Goal: Task Accomplishment & Management: Complete application form

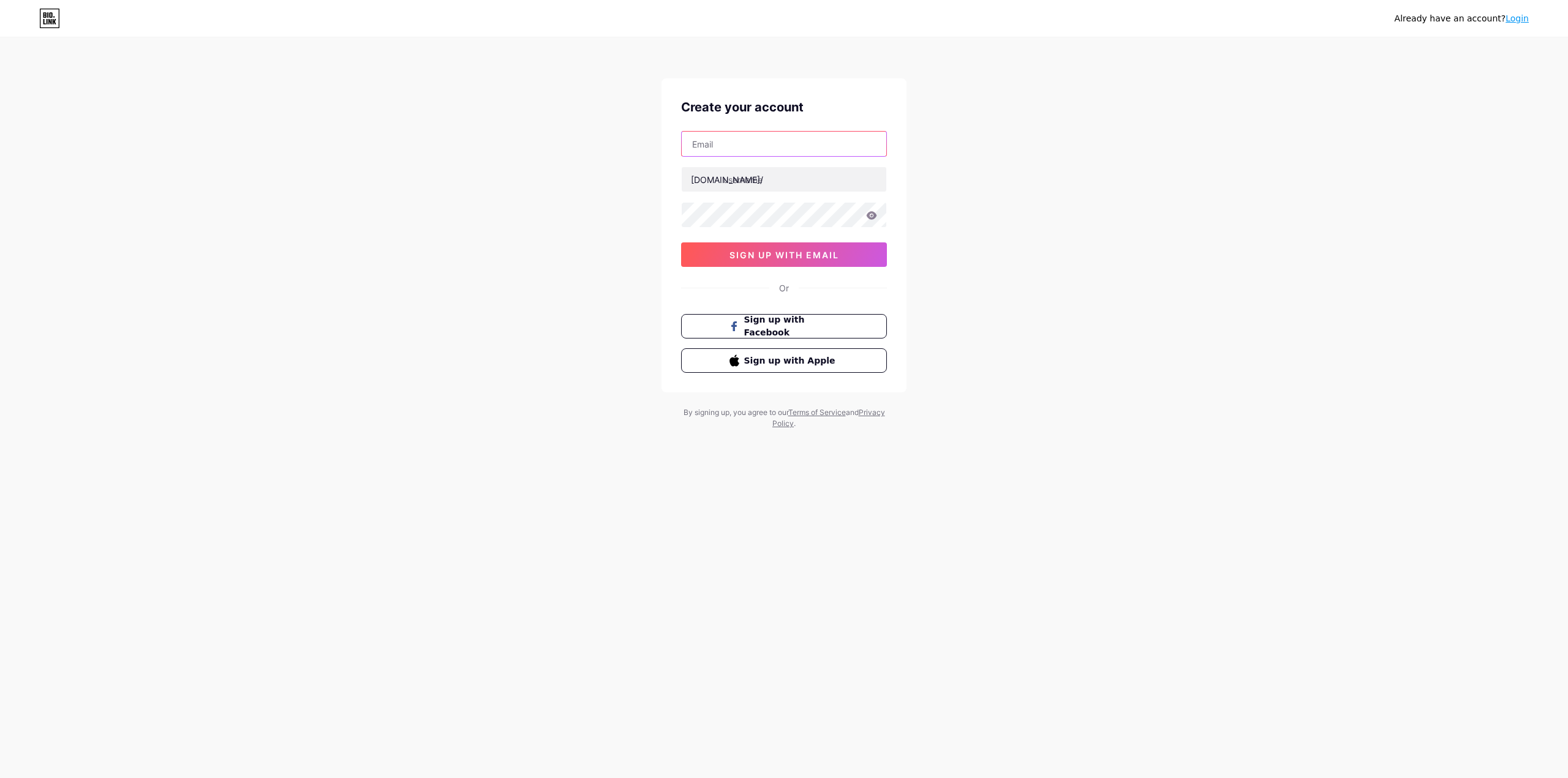
click at [746, 145] on input "text" at bounding box center [784, 144] width 205 height 25
type input "[EMAIL_ADDRESS][DOMAIN_NAME]"
click at [756, 179] on input "text" at bounding box center [784, 179] width 205 height 25
type input "umimi"
click at [874, 218] on icon at bounding box center [872, 214] width 10 height 8
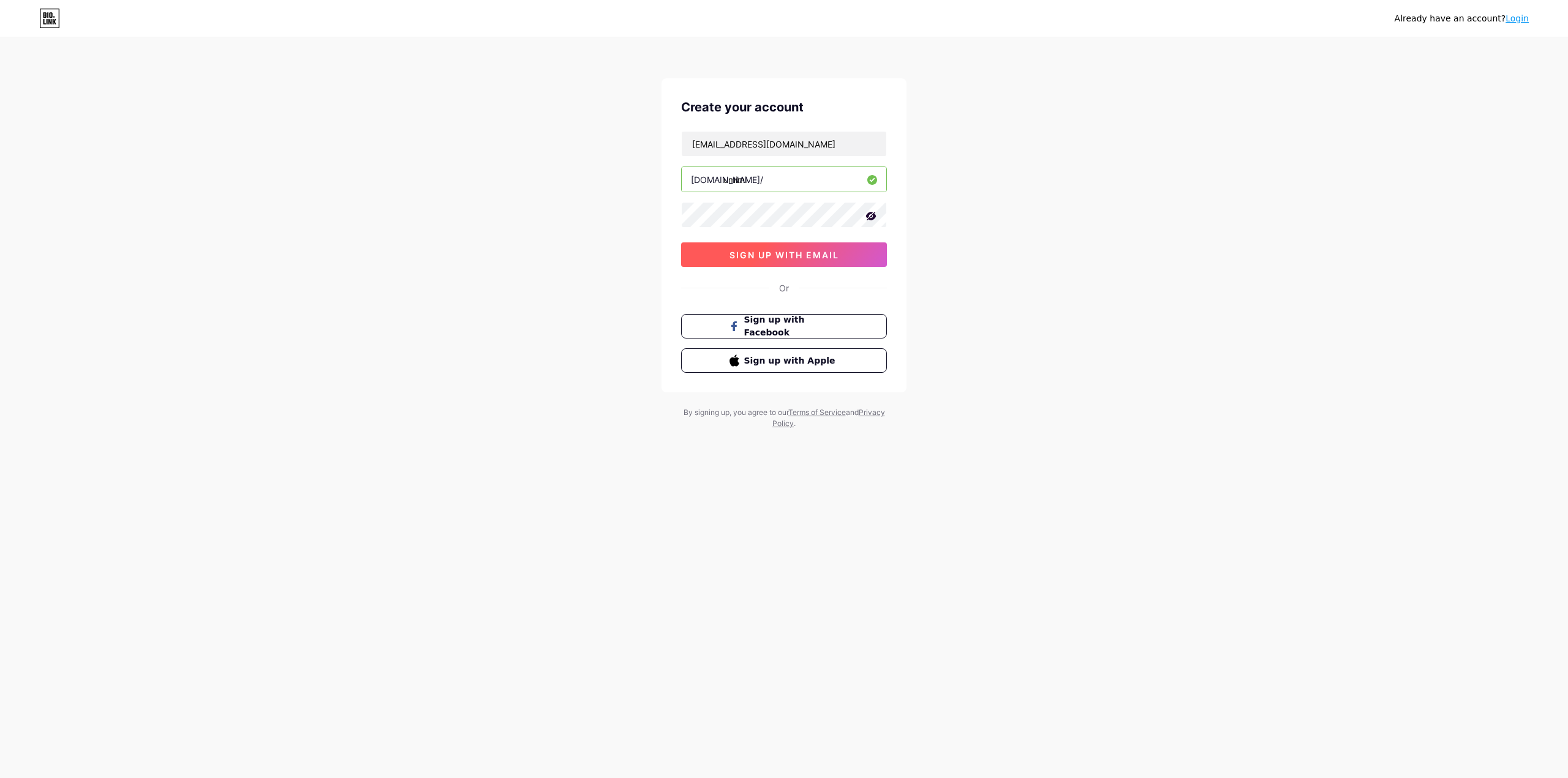
click at [835, 258] on span "sign up with email" at bounding box center [784, 254] width 110 height 10
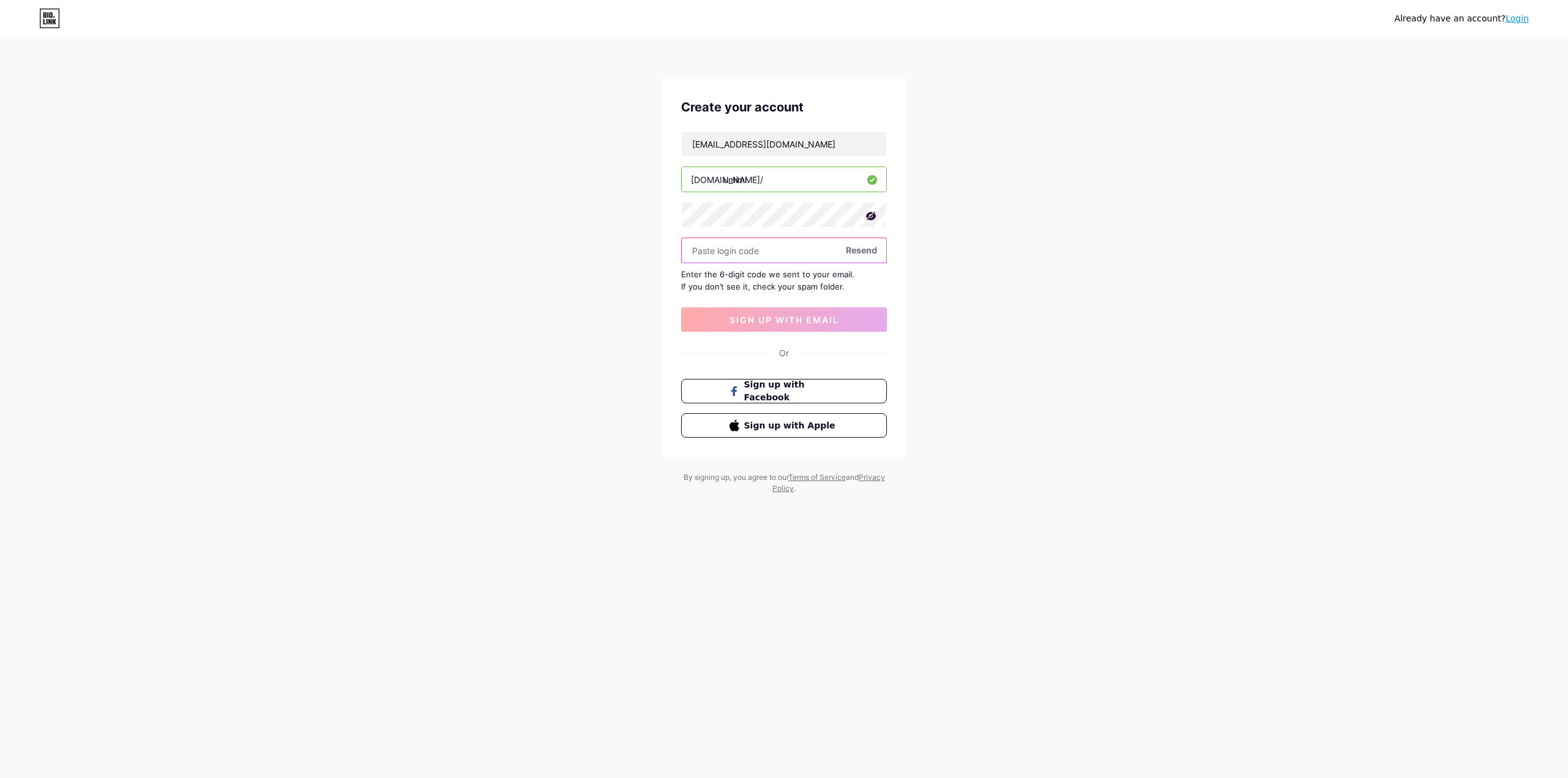
paste input "631330"
type input "631330"
click at [815, 320] on span "sign up with email" at bounding box center [784, 319] width 110 height 10
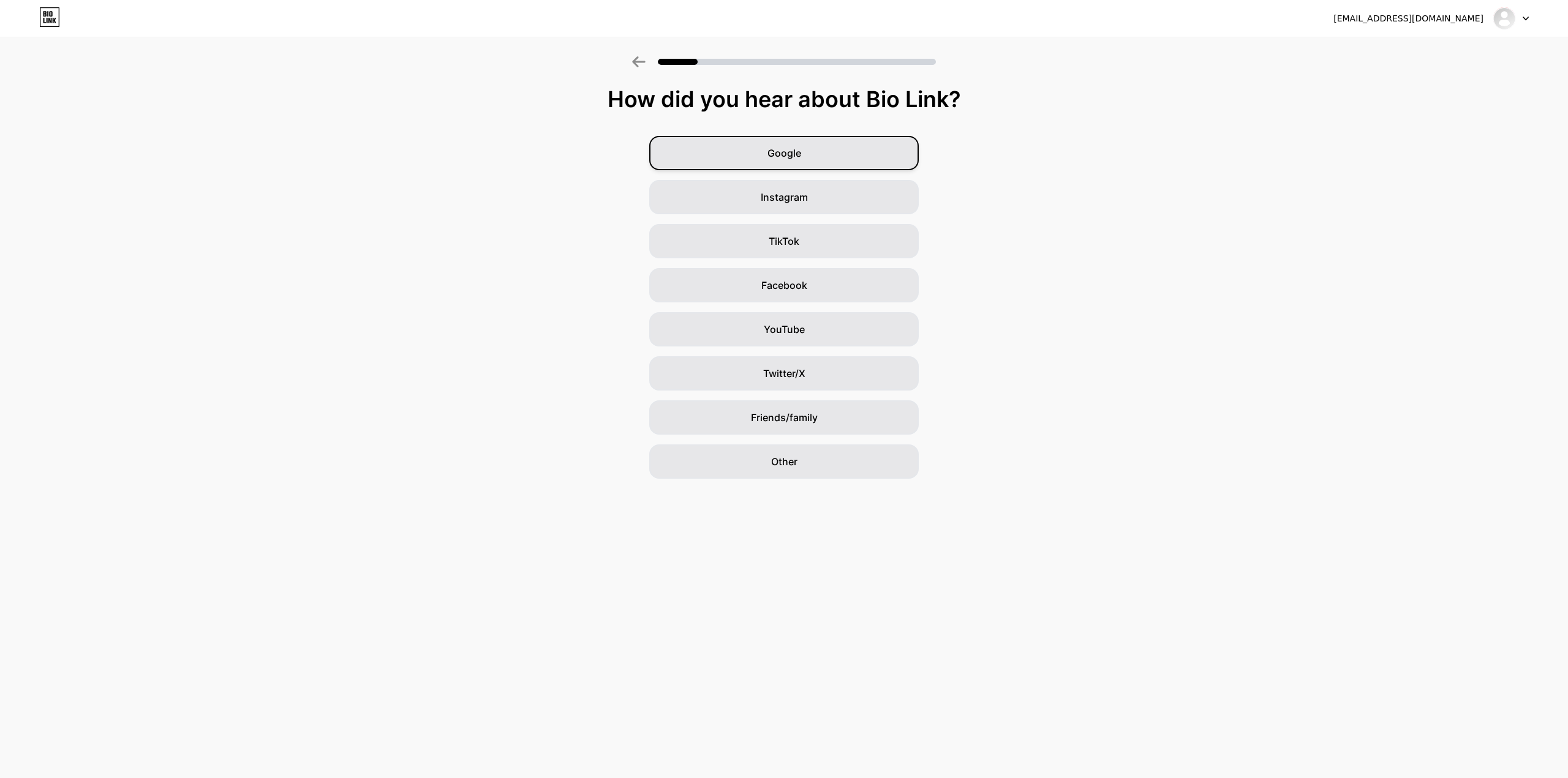
click at [914, 142] on div "Google" at bounding box center [784, 154] width 269 height 35
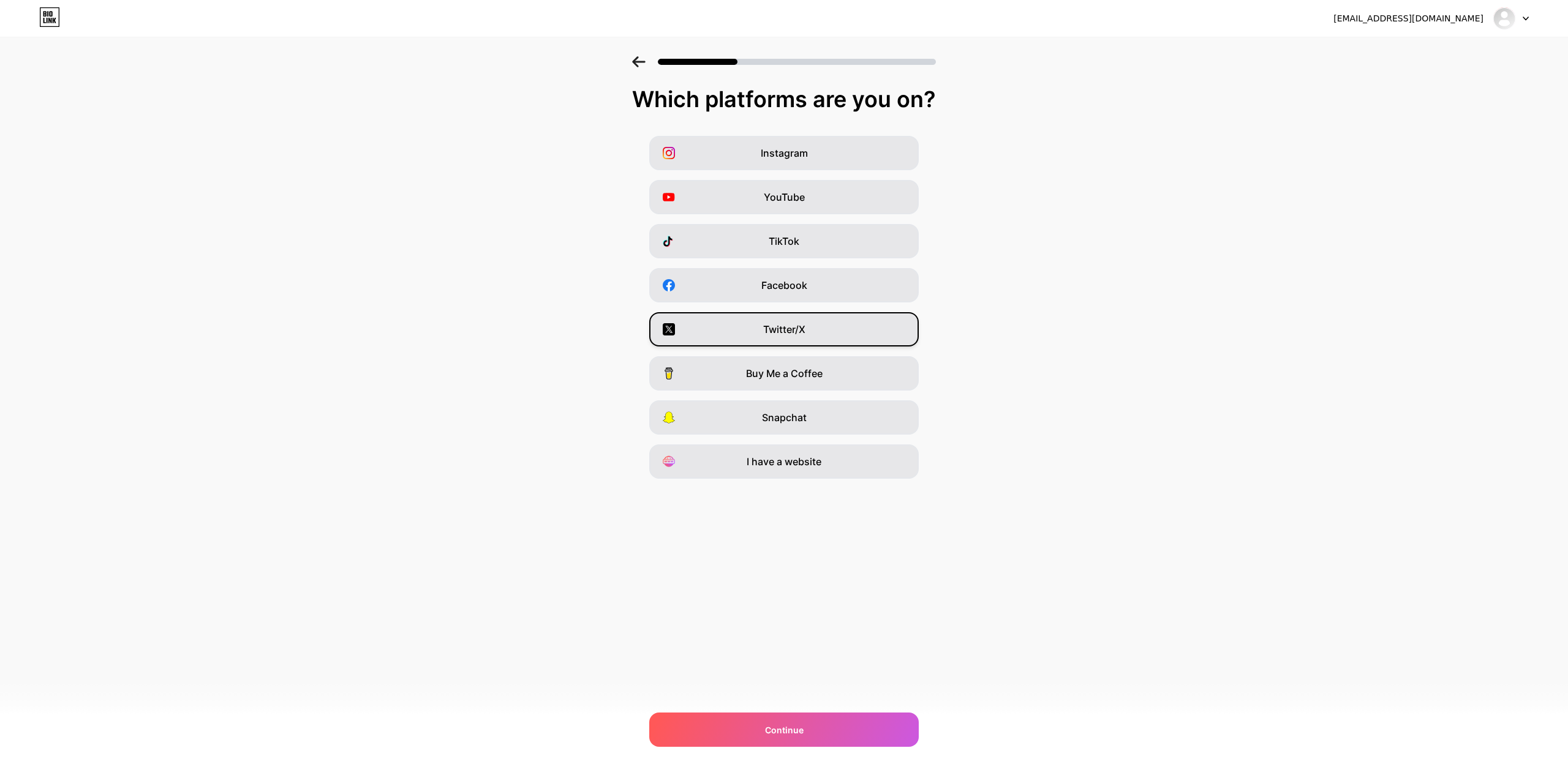
click at [864, 324] on div "Twitter/X" at bounding box center [784, 330] width 269 height 35
click at [877, 739] on div "Continue" at bounding box center [784, 730] width 269 height 35
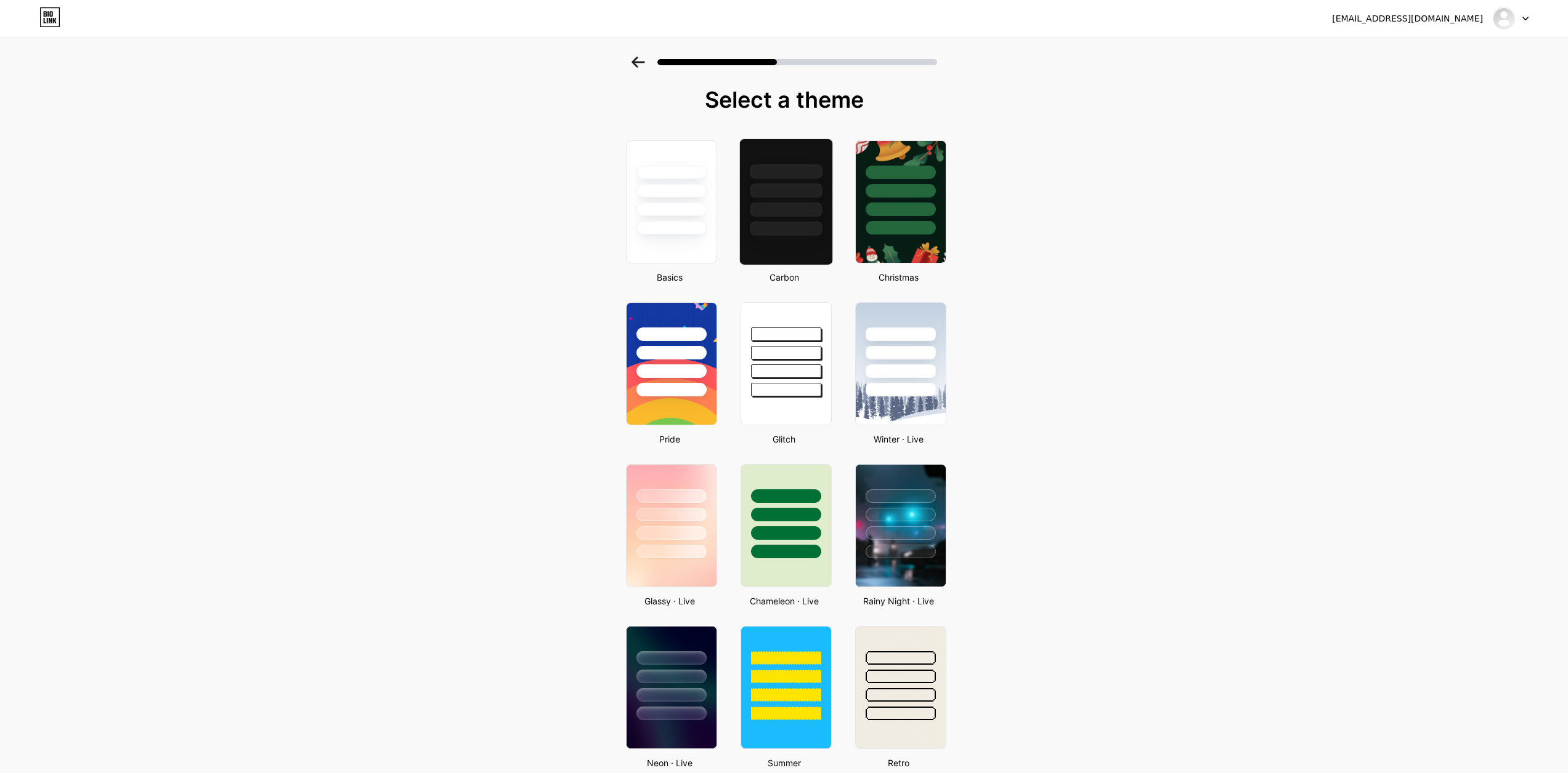
click at [759, 197] on div at bounding box center [785, 190] width 72 height 14
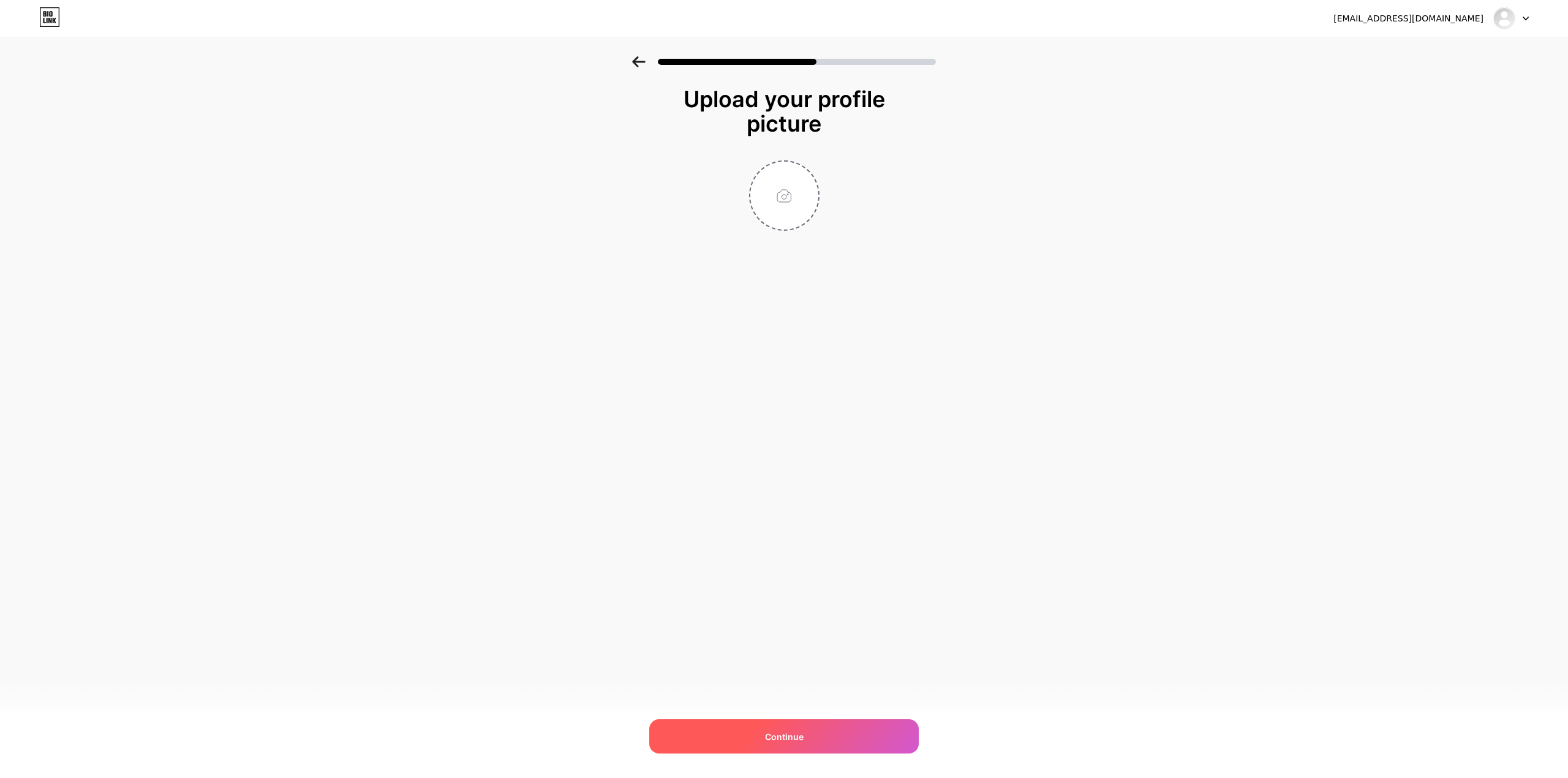
click at [869, 742] on div "Continue" at bounding box center [784, 737] width 269 height 35
click at [766, 187] on input "file" at bounding box center [784, 195] width 68 height 68
type input "C:\fakepath\1047116584_2.png"
click at [820, 742] on div "Continue" at bounding box center [784, 737] width 269 height 35
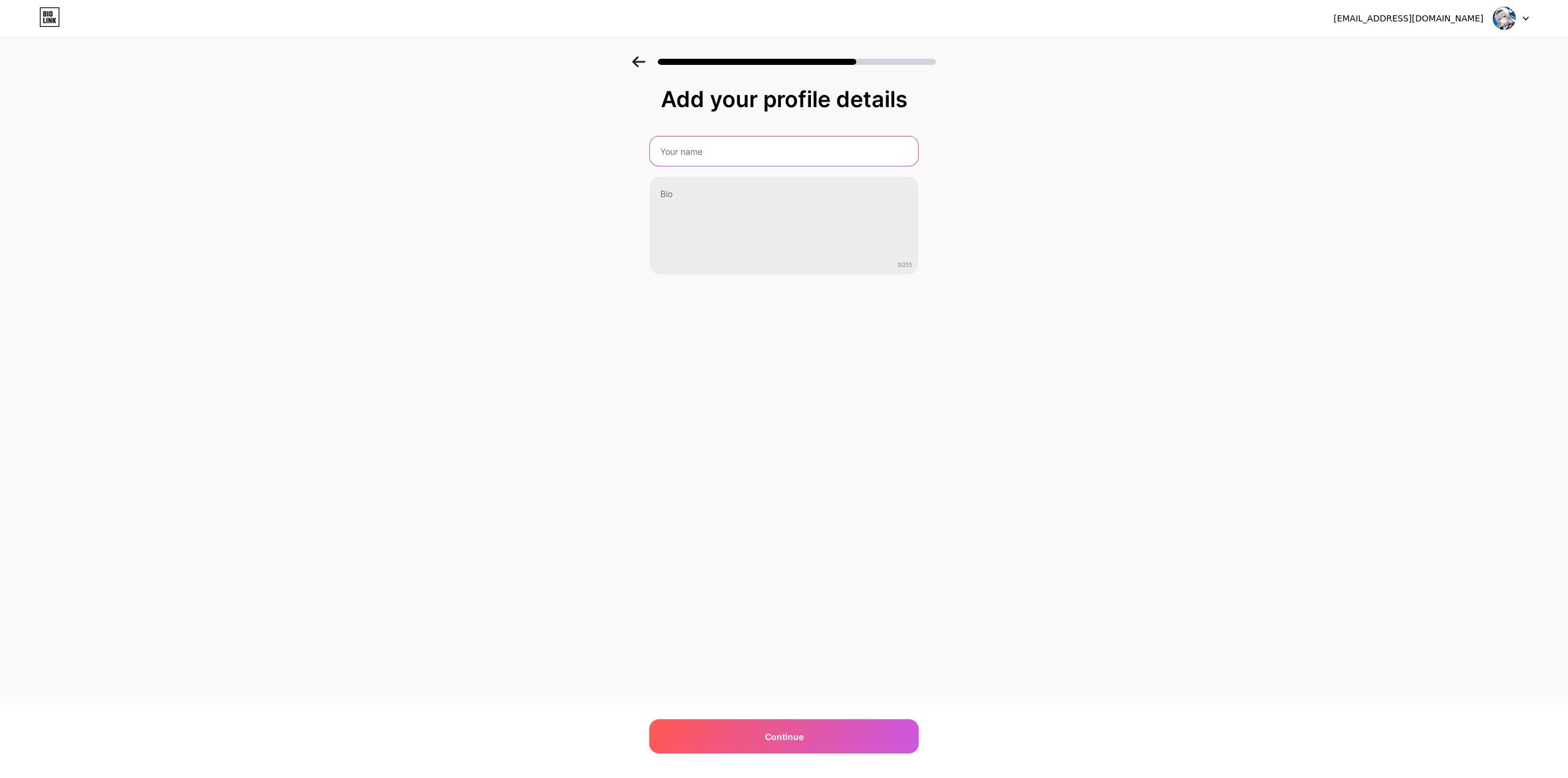
click at [783, 148] on input "text" at bounding box center [784, 151] width 268 height 29
type input "Umimi"
drag, startPoint x: 818, startPoint y: 464, endPoint x: 816, endPoint y: 494, distance: 30.1
click at [818, 465] on div "[EMAIL_ADDRESS][DOMAIN_NAME] Logout Link Copied Add your profile details Umimi …" at bounding box center [784, 389] width 1568 height 778
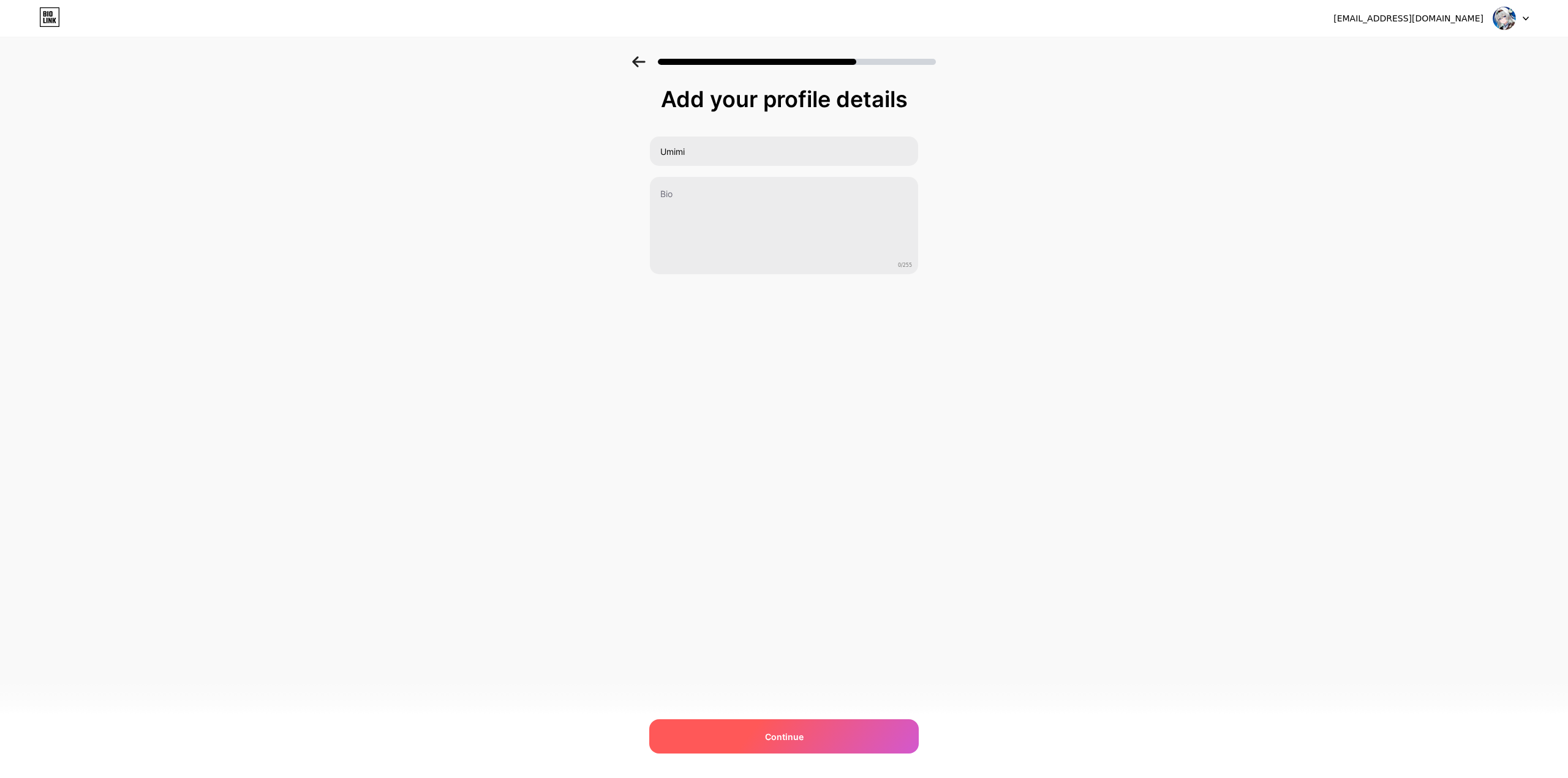
click at [813, 727] on div "Continue" at bounding box center [784, 737] width 269 height 35
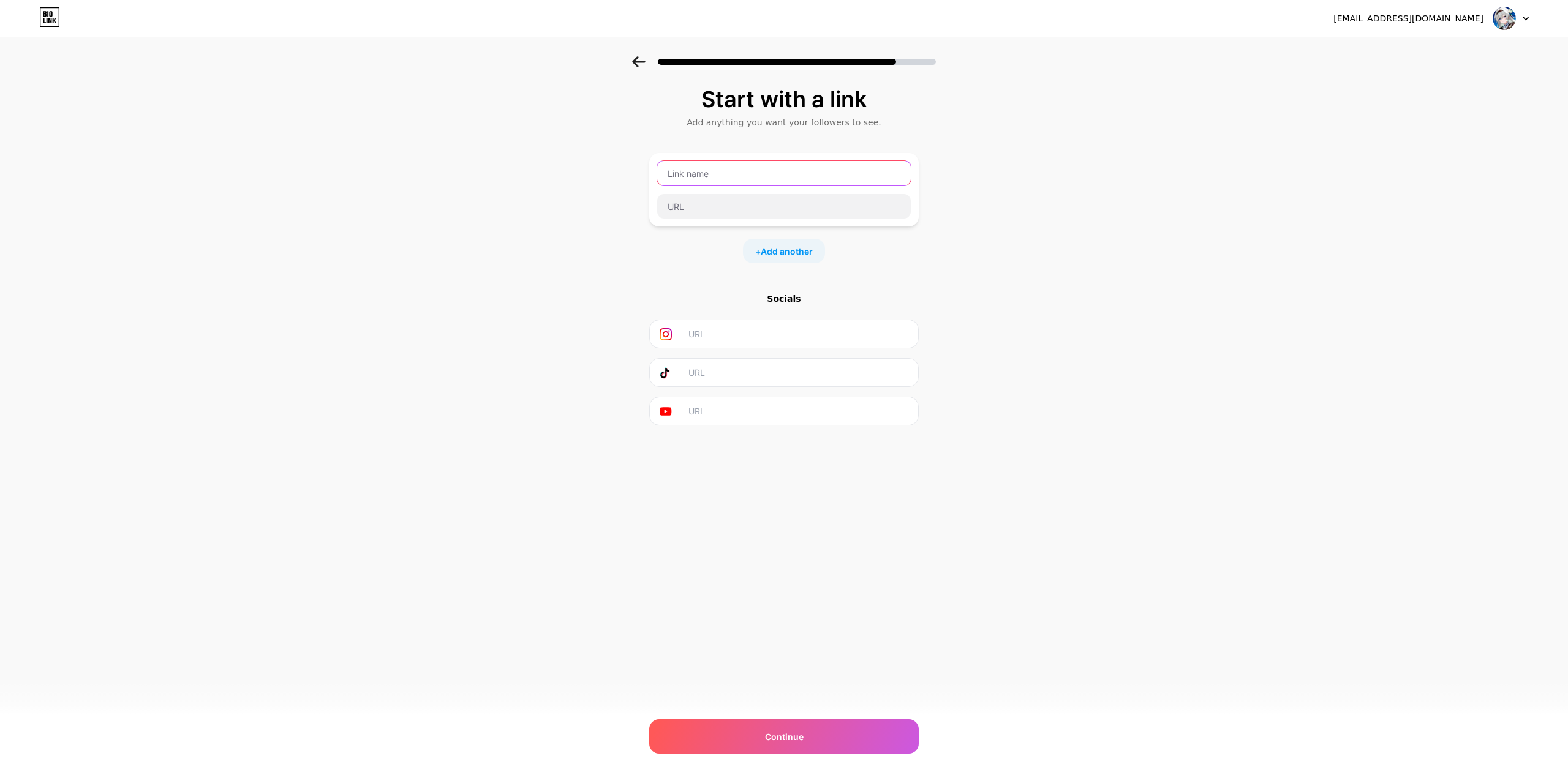
click at [748, 169] on input "text" at bounding box center [784, 173] width 254 height 25
type input "Pixiv"
click at [709, 201] on input "text" at bounding box center [784, 206] width 254 height 25
paste input "[URL][DOMAIN_NAME]"
type input "[URL][DOMAIN_NAME]"
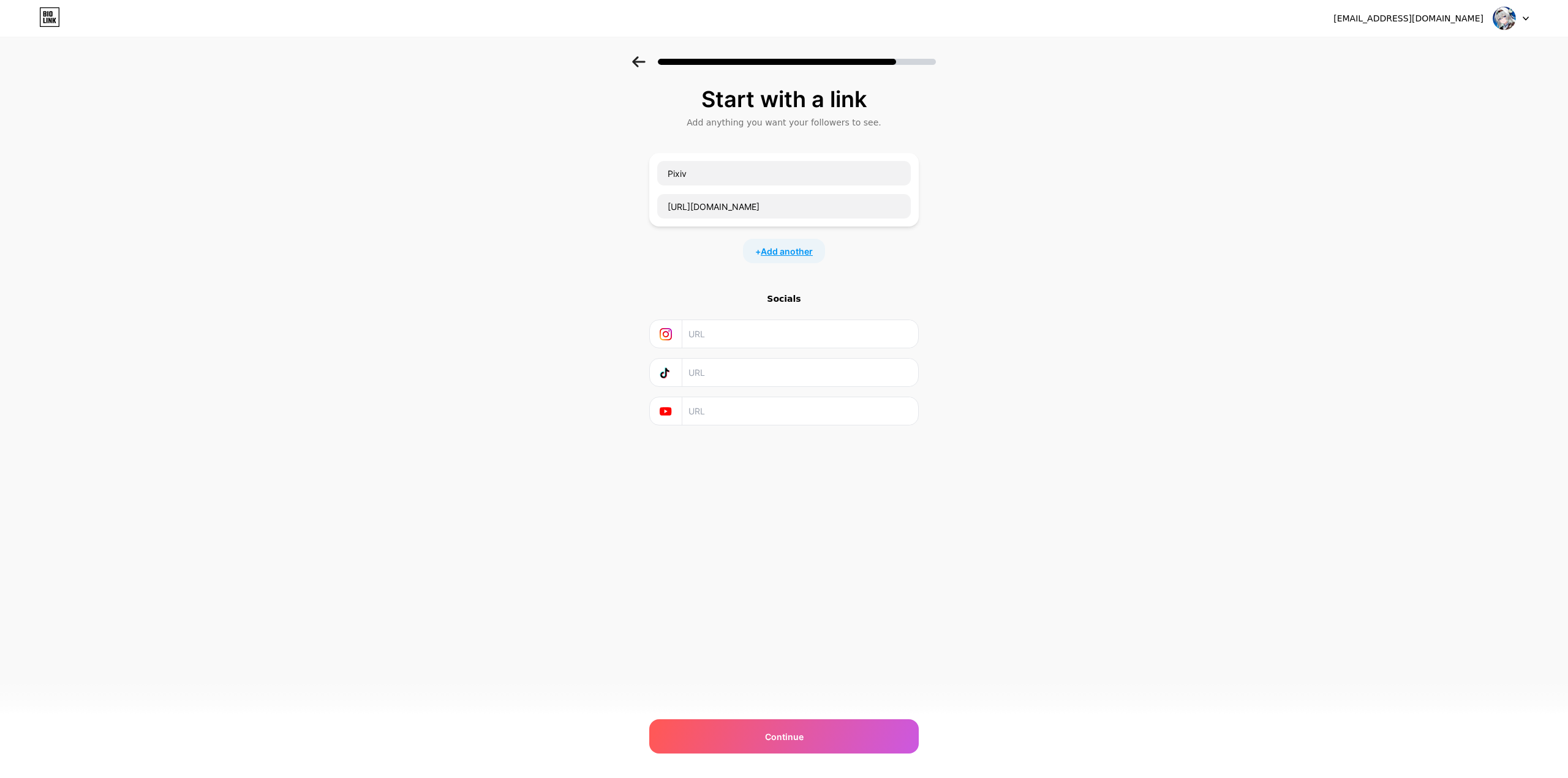
click at [808, 253] on span "Add another" at bounding box center [786, 252] width 52 height 13
click at [779, 260] on input "text" at bounding box center [784, 259] width 254 height 25
click at [775, 331] on span "Add another" at bounding box center [786, 337] width 52 height 13
drag, startPoint x: 688, startPoint y: 250, endPoint x: 564, endPoint y: 265, distance: 124.9
click at [564, 265] on div "Start with a link Add anything you want your followers to see. Pixiv [URL][DOMA…" at bounding box center [784, 357] width 1568 height 602
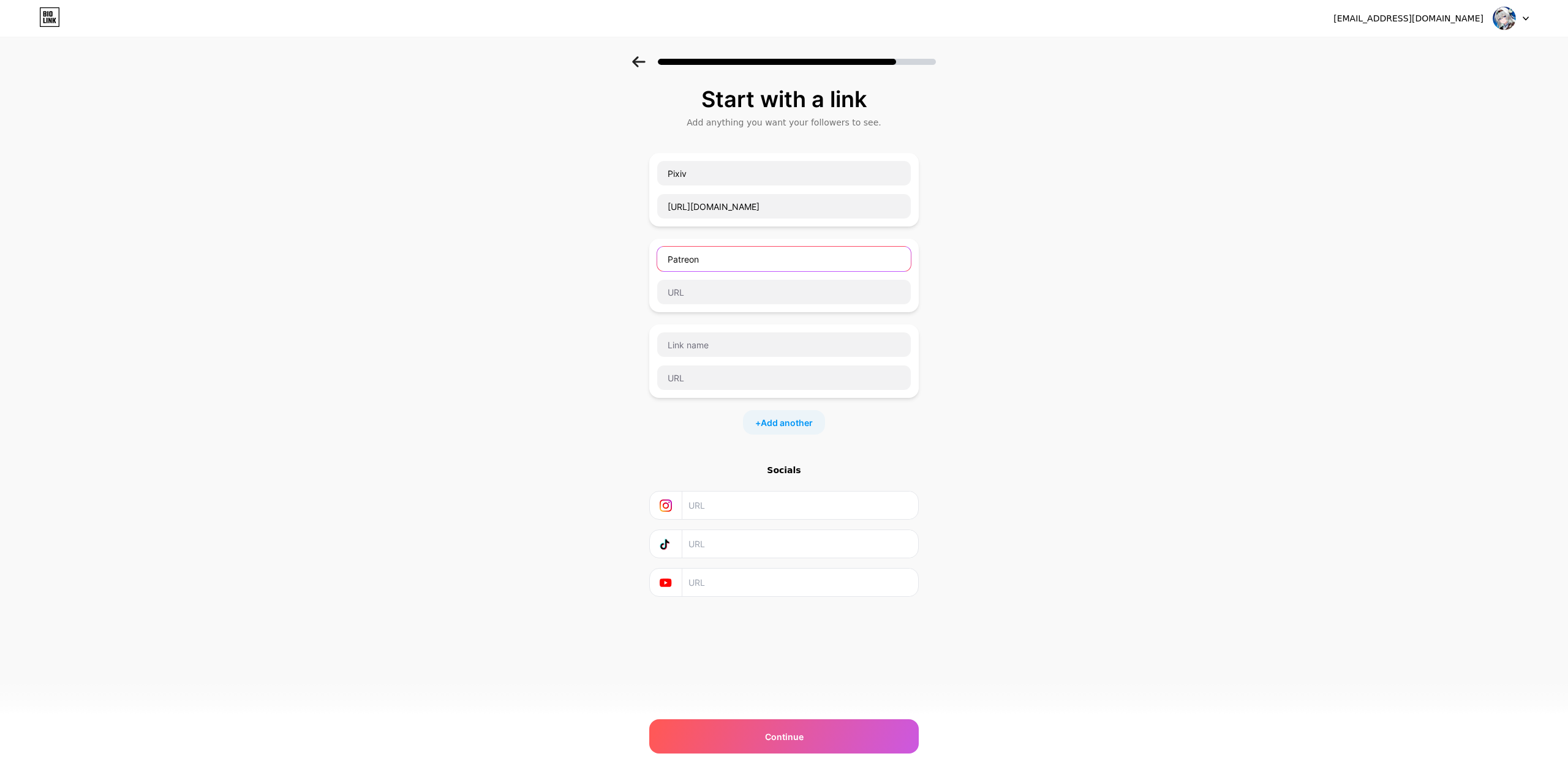
drag, startPoint x: 707, startPoint y: 255, endPoint x: 554, endPoint y: 282, distance: 155.4
click at [554, 282] on div "Start with a link Add anything you want your followers to see. Pixiv [URL][DOMA…" at bounding box center [784, 357] width 1568 height 602
type input "X/Twitter"
click at [705, 296] on input "text" at bounding box center [784, 292] width 254 height 25
paste input "[URL][DOMAIN_NAME]"
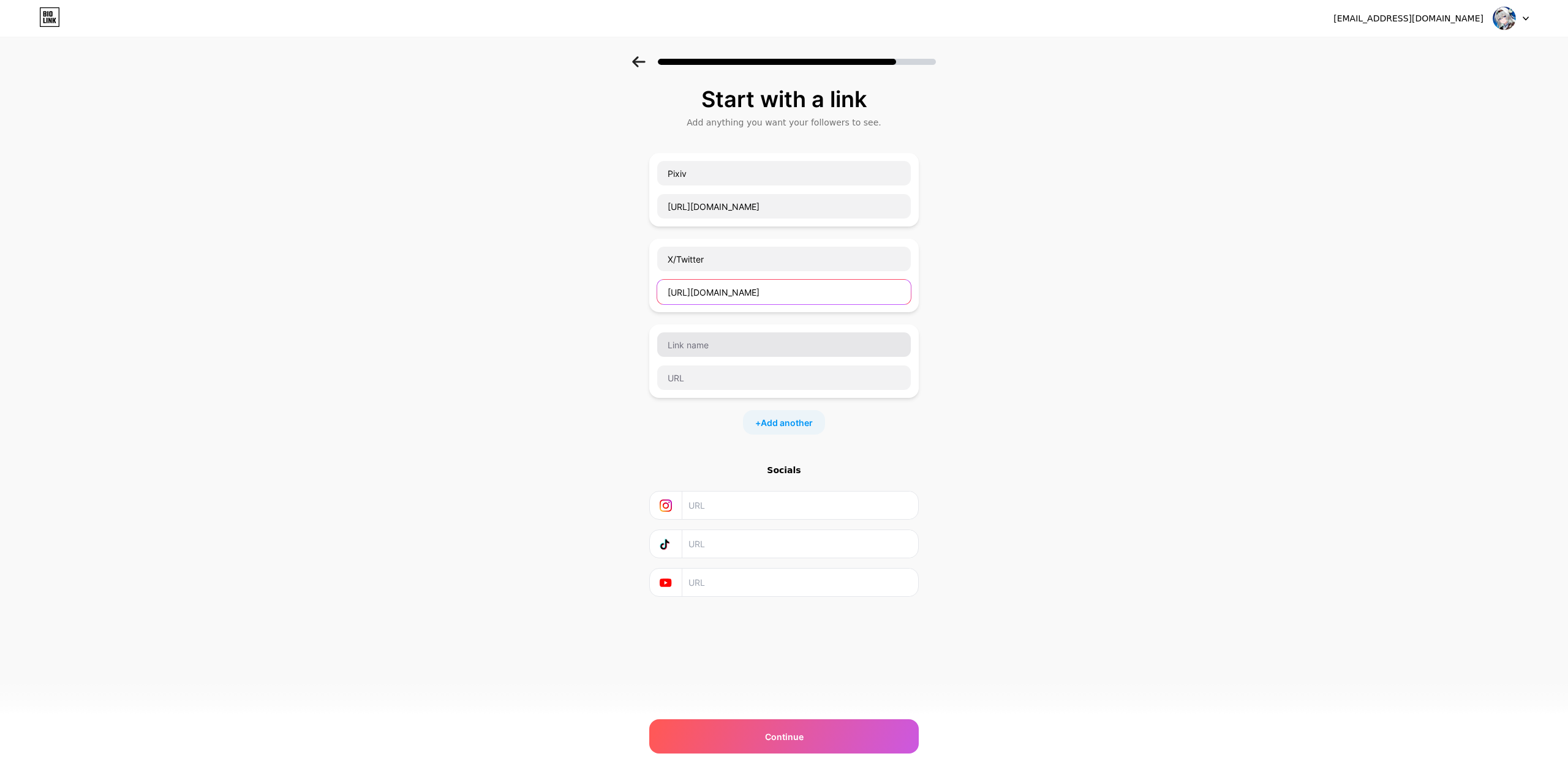
type input "[URL][DOMAIN_NAME]"
click at [722, 350] on input "text" at bounding box center [784, 344] width 254 height 25
paste input "[URL][DOMAIN_NAME]"
type input "Patreon"
click at [793, 371] on input "text" at bounding box center [784, 377] width 254 height 25
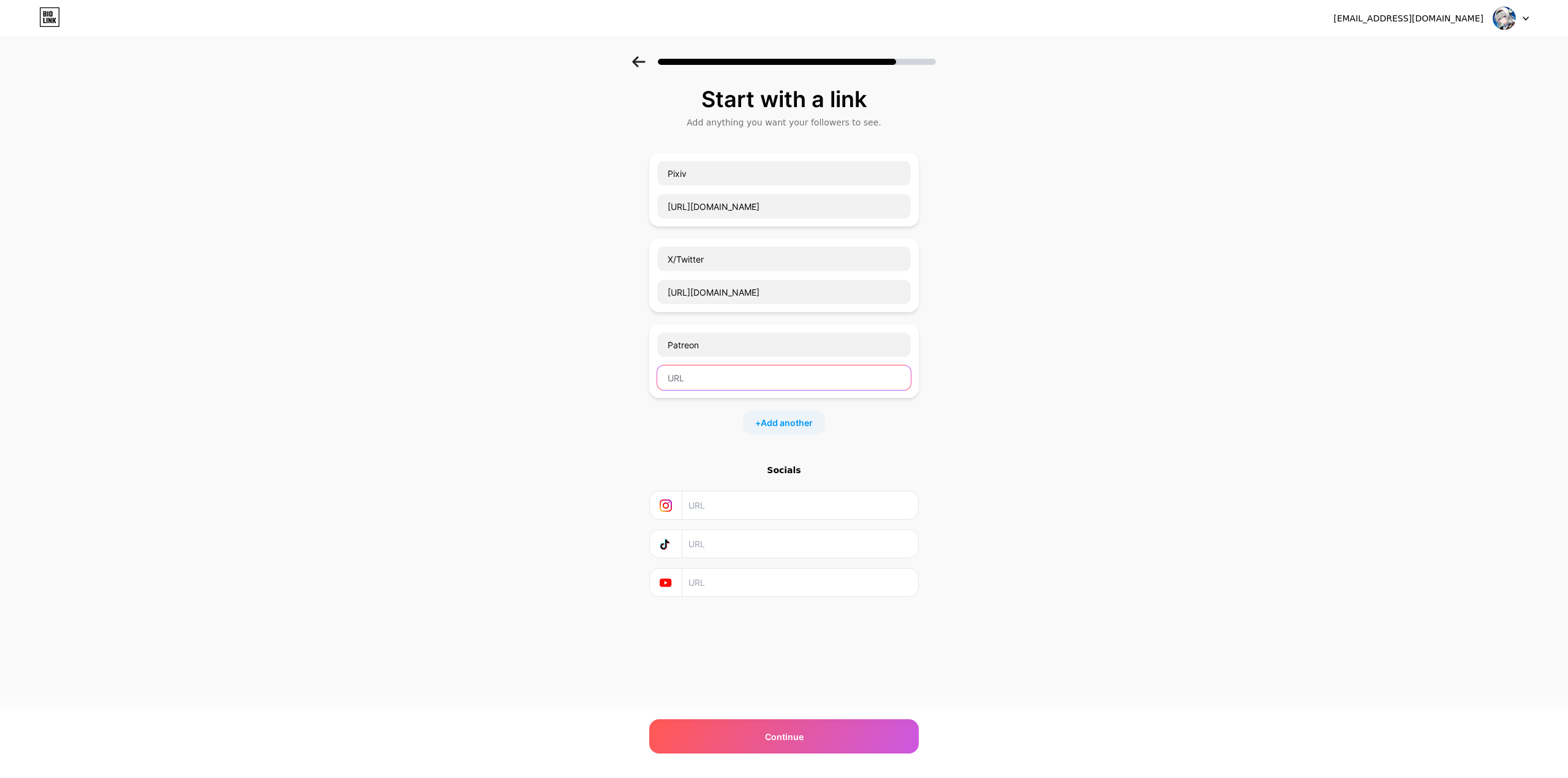
paste input "[URL][DOMAIN_NAME]"
type input "[URL][DOMAIN_NAME]"
click at [884, 743] on div "Continue" at bounding box center [784, 737] width 269 height 35
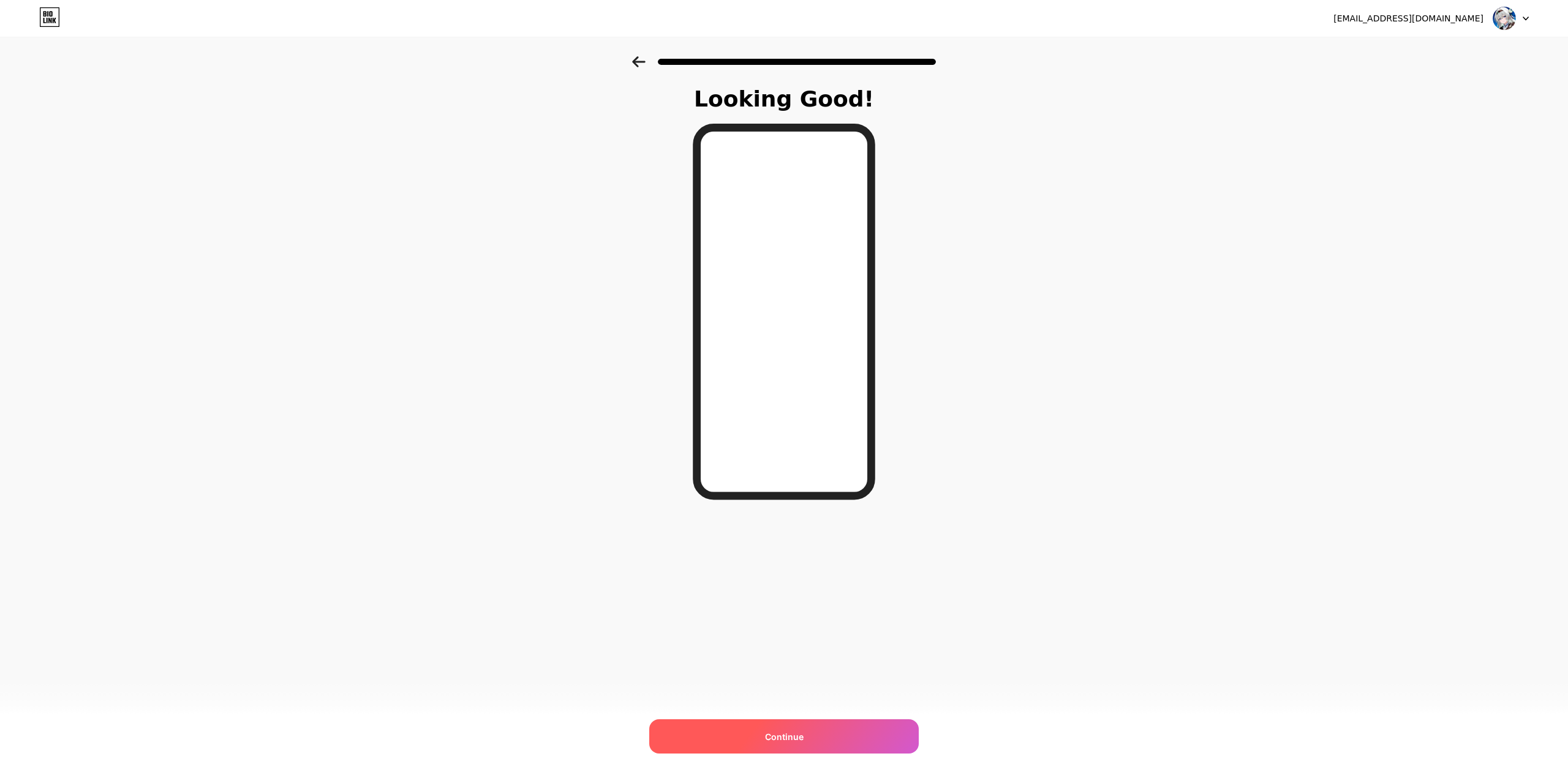
click at [874, 743] on div "Continue" at bounding box center [784, 737] width 269 height 35
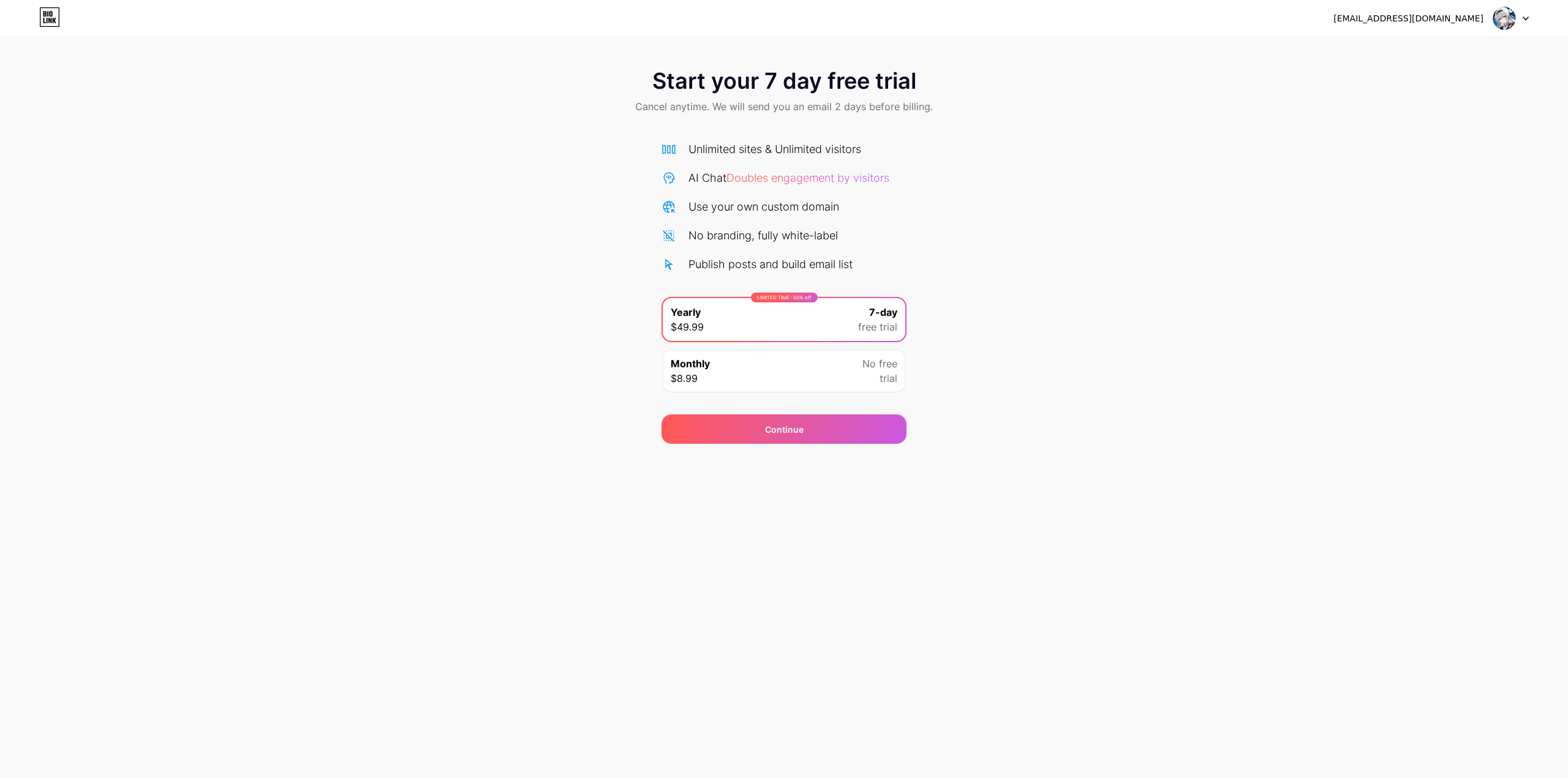
click at [1515, 16] on img at bounding box center [1504, 18] width 24 height 24
click at [1357, 220] on div "Start your 7 day free trial Cancel anytime. We will send you an email 2 days be…" at bounding box center [784, 250] width 1568 height 388
